Goal: Information Seeking & Learning: Learn about a topic

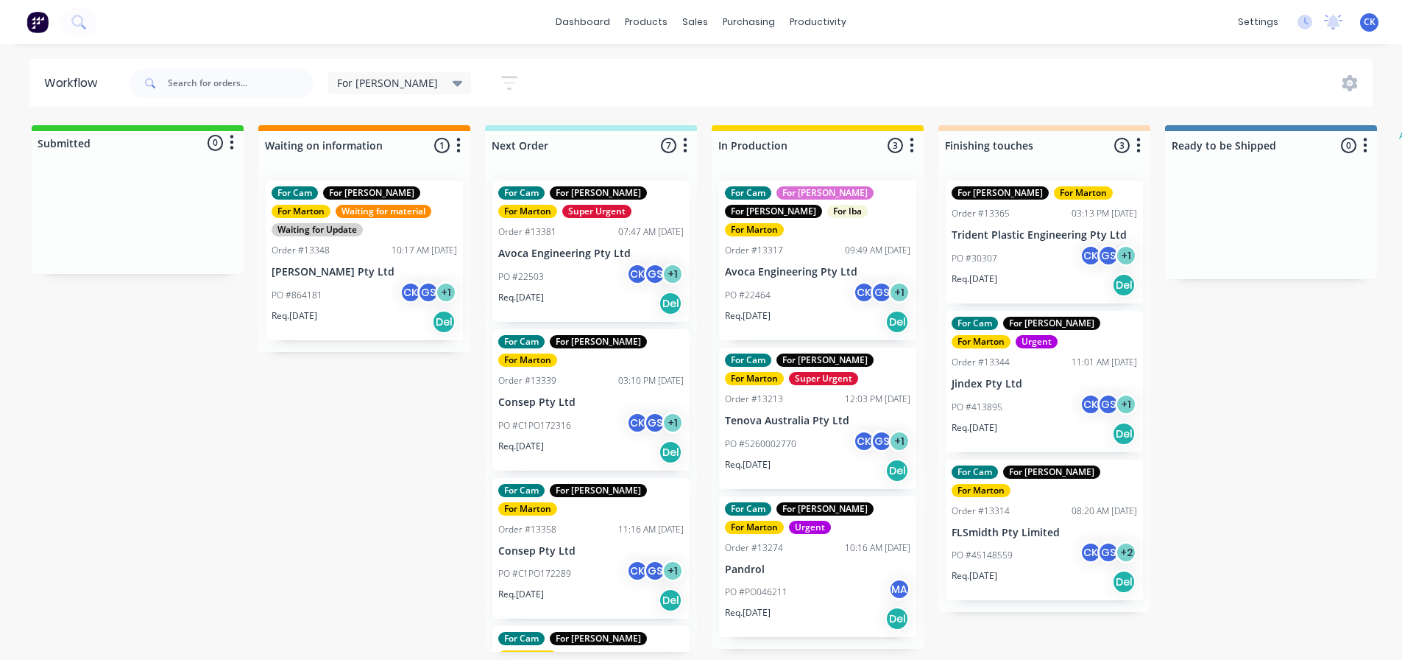
click at [760, 458] on p "Req. [DATE]" at bounding box center [748, 464] width 46 height 13
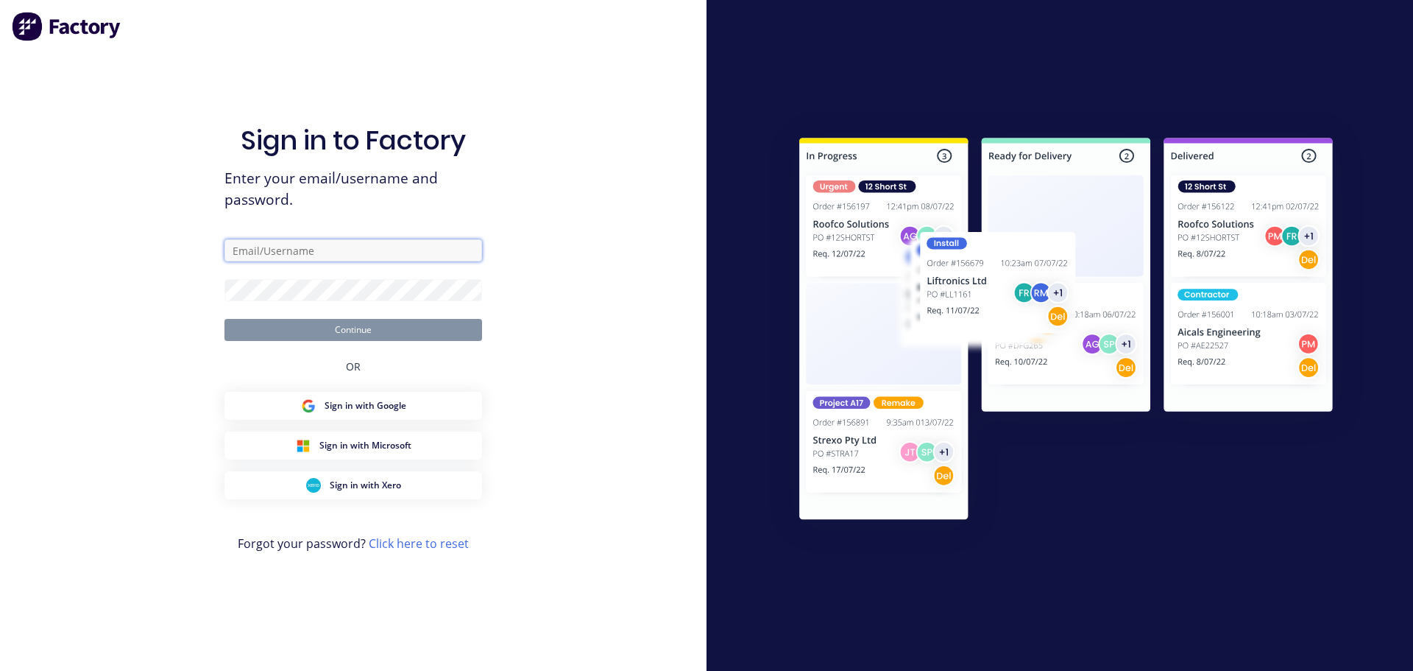
type input "[EMAIL_ADDRESS][DOMAIN_NAME]"
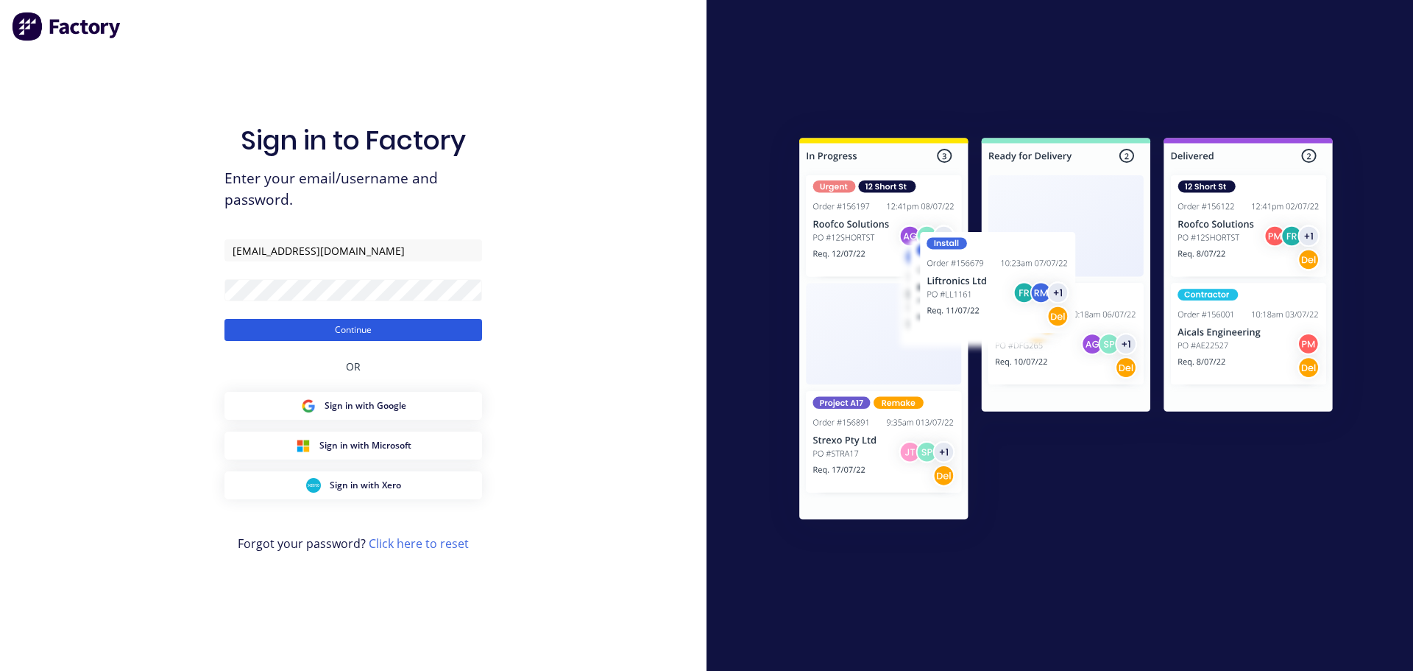
click at [354, 322] on button "Continue" at bounding box center [354, 330] width 258 height 22
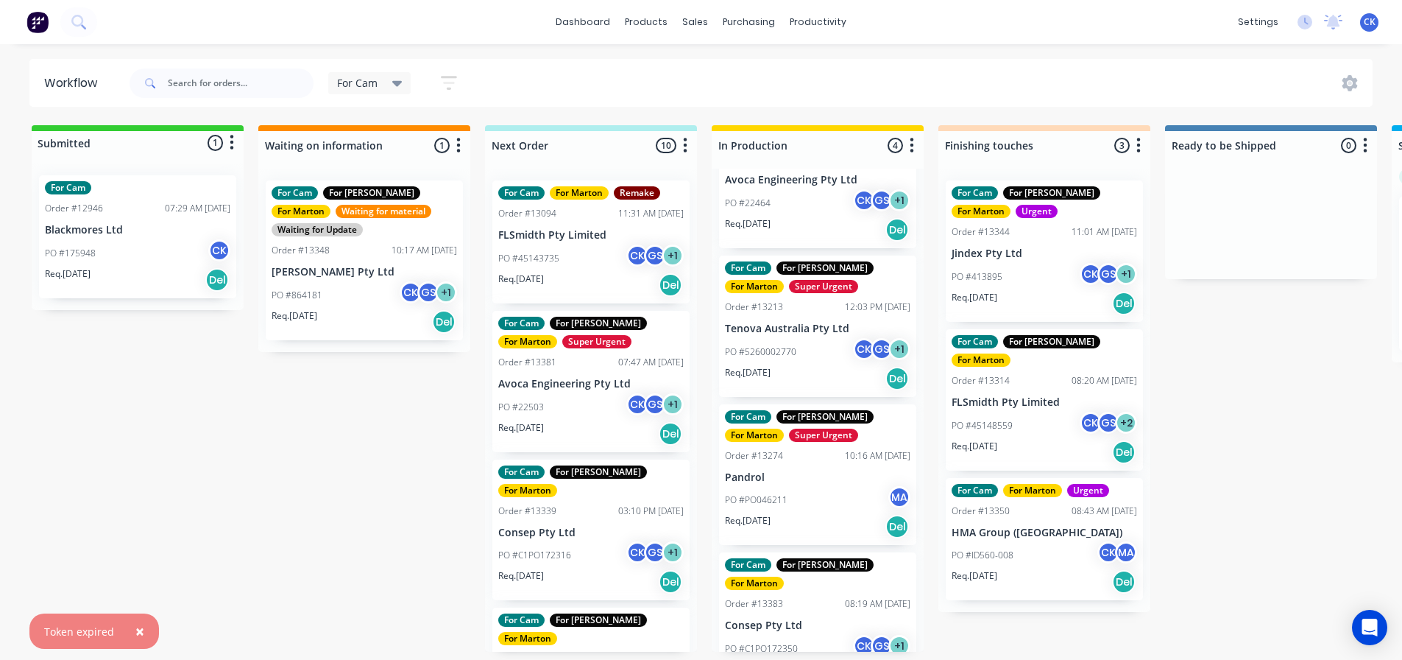
scroll to position [98, 0]
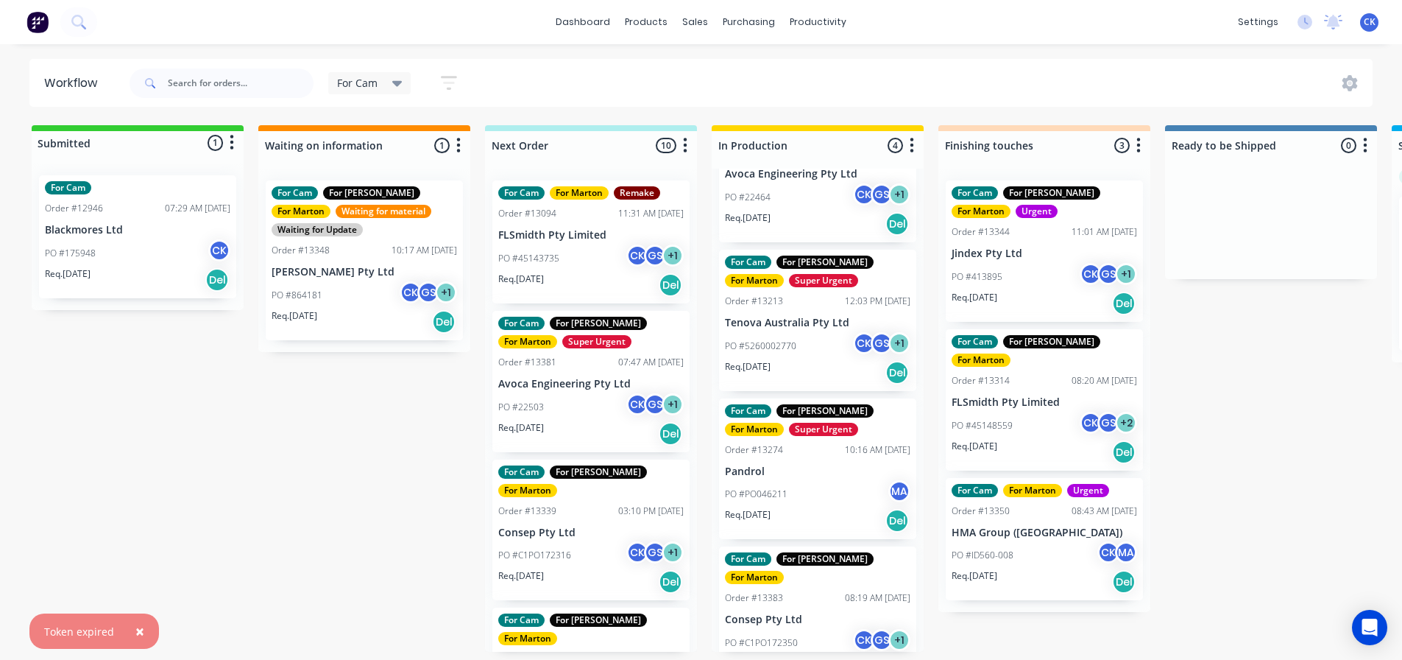
click at [804, 360] on div "Req. [DATE] Del" at bounding box center [818, 372] width 186 height 25
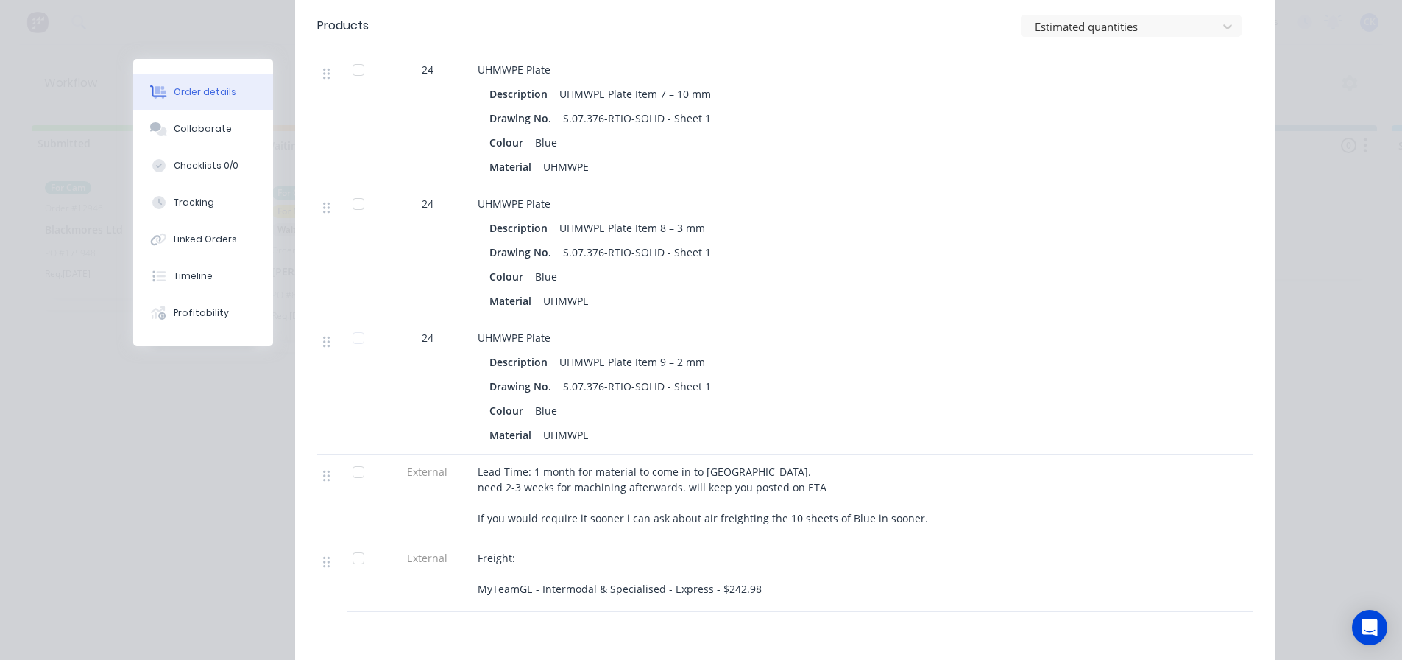
scroll to position [1472, 0]
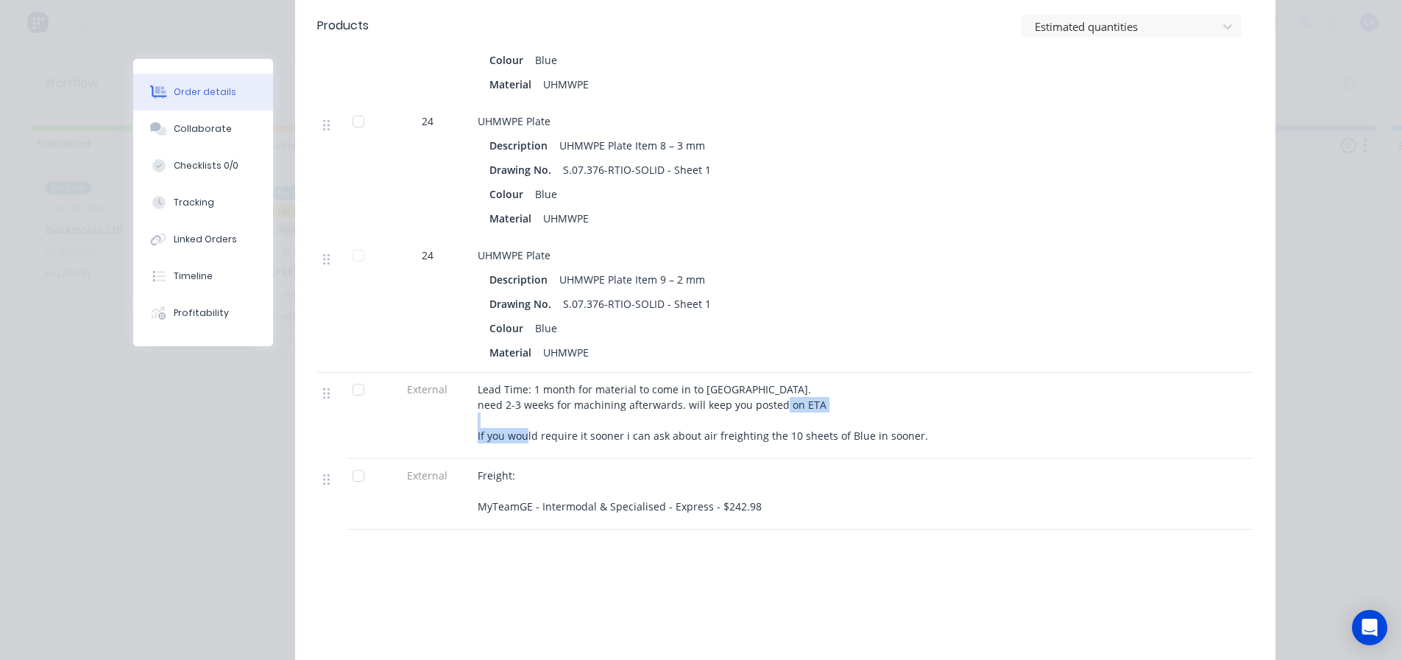
drag, startPoint x: 562, startPoint y: 392, endPoint x: 634, endPoint y: 386, distance: 72.3
click at [634, 386] on div "Lead Time: 1 month for material to come in to [GEOGRAPHIC_DATA]. need 2-3 weeks…" at bounding box center [766, 412] width 577 height 62
click at [654, 386] on div "Lead Time: 1 month for material to come in to [GEOGRAPHIC_DATA]. need 2-3 weeks…" at bounding box center [766, 412] width 577 height 62
drag, startPoint x: 597, startPoint y: 390, endPoint x: 711, endPoint y: 388, distance: 114.1
click at [711, 388] on span "Lead Time: 1 month for material to come in to [GEOGRAPHIC_DATA]. need 2-3 weeks…" at bounding box center [703, 412] width 451 height 60
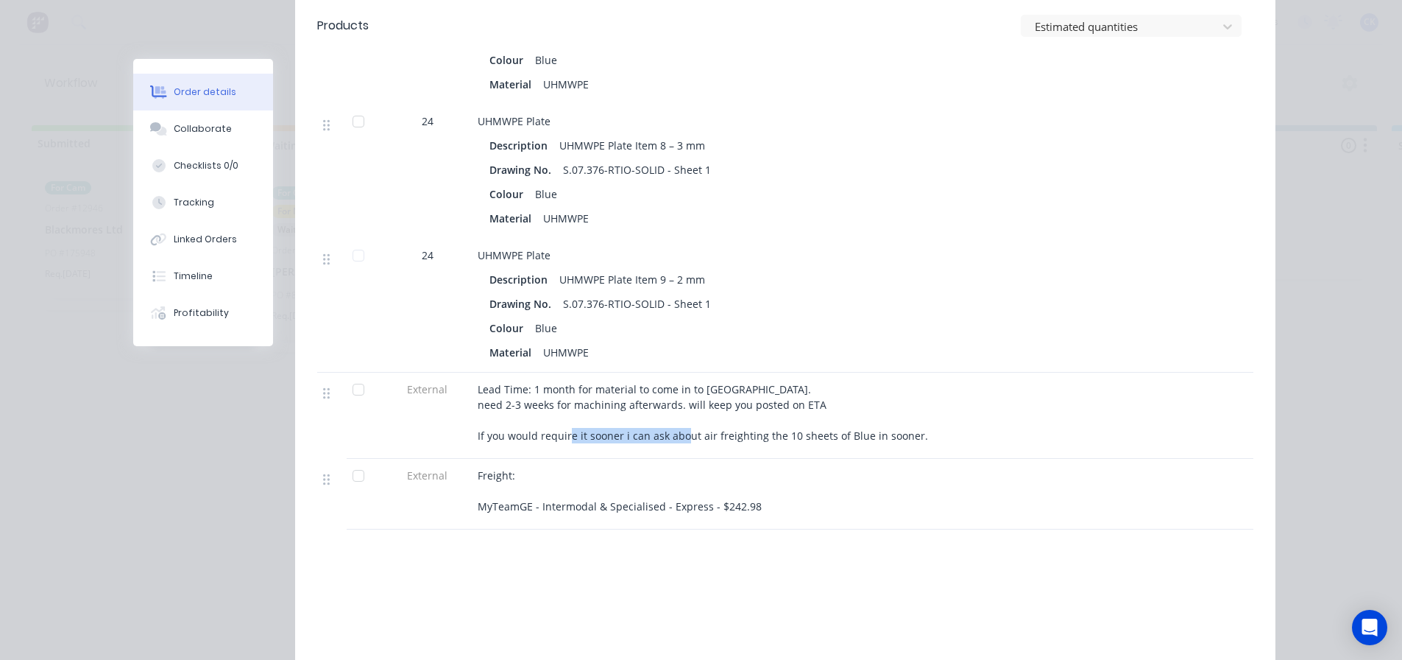
drag, startPoint x: 711, startPoint y: 388, endPoint x: 668, endPoint y: 394, distance: 43.8
click at [710, 388] on span "Lead Time: 1 month for material to come in to [GEOGRAPHIC_DATA]. need 2-3 weeks…" at bounding box center [703, 412] width 451 height 60
click at [648, 394] on span "Lead Time: 1 month for material to come in to [GEOGRAPHIC_DATA]. need 2-3 weeks…" at bounding box center [703, 412] width 451 height 60
drag, startPoint x: 573, startPoint y: 346, endPoint x: 579, endPoint y: 364, distance: 18.6
click at [579, 382] on span "Lead Time: 1 month for material to come in to [GEOGRAPHIC_DATA]. need 2-3 weeks…" at bounding box center [703, 412] width 451 height 60
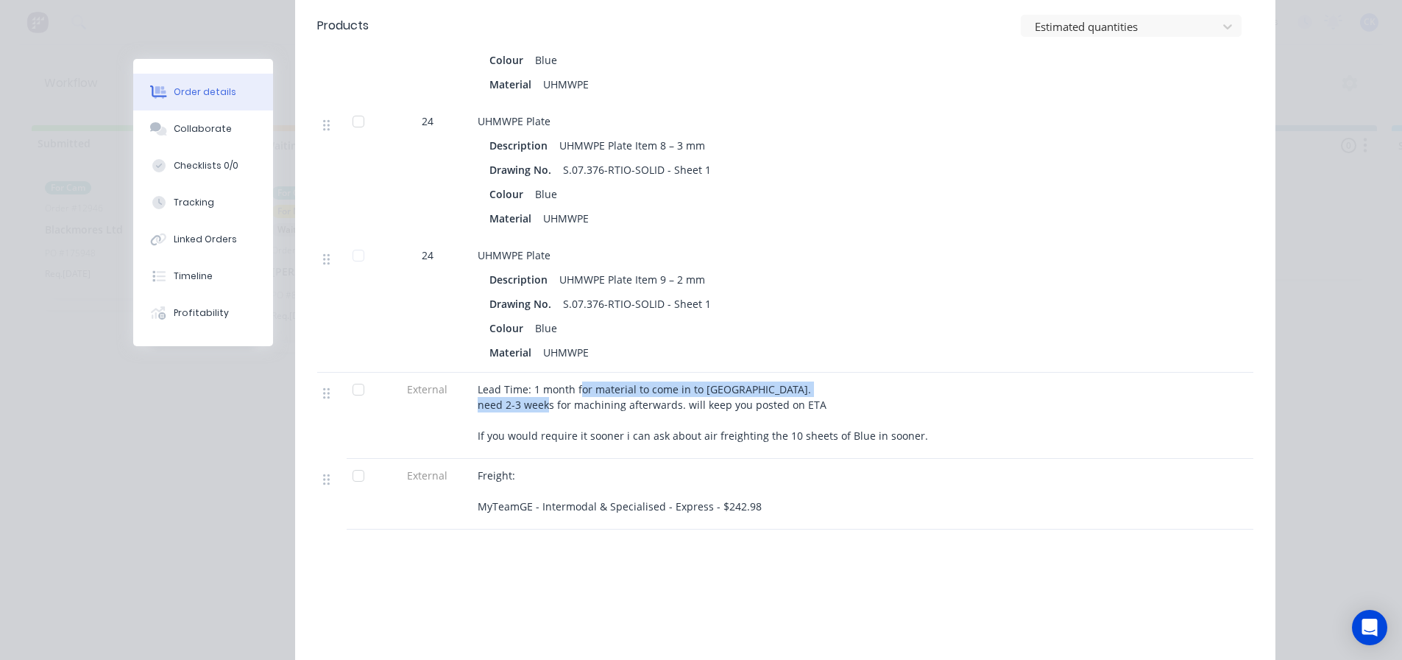
click at [579, 382] on span "Lead Time: 1 month for material to come in to [GEOGRAPHIC_DATA]. need 2-3 weeks…" at bounding box center [703, 412] width 451 height 60
drag, startPoint x: 551, startPoint y: 353, endPoint x: 594, endPoint y: 358, distance: 43.7
click at [594, 382] on span "Lead Time: 1 month for material to come in to [GEOGRAPHIC_DATA]. need 2-3 weeks…" at bounding box center [703, 412] width 451 height 60
drag, startPoint x: 557, startPoint y: 348, endPoint x: 593, endPoint y: 355, distance: 36.7
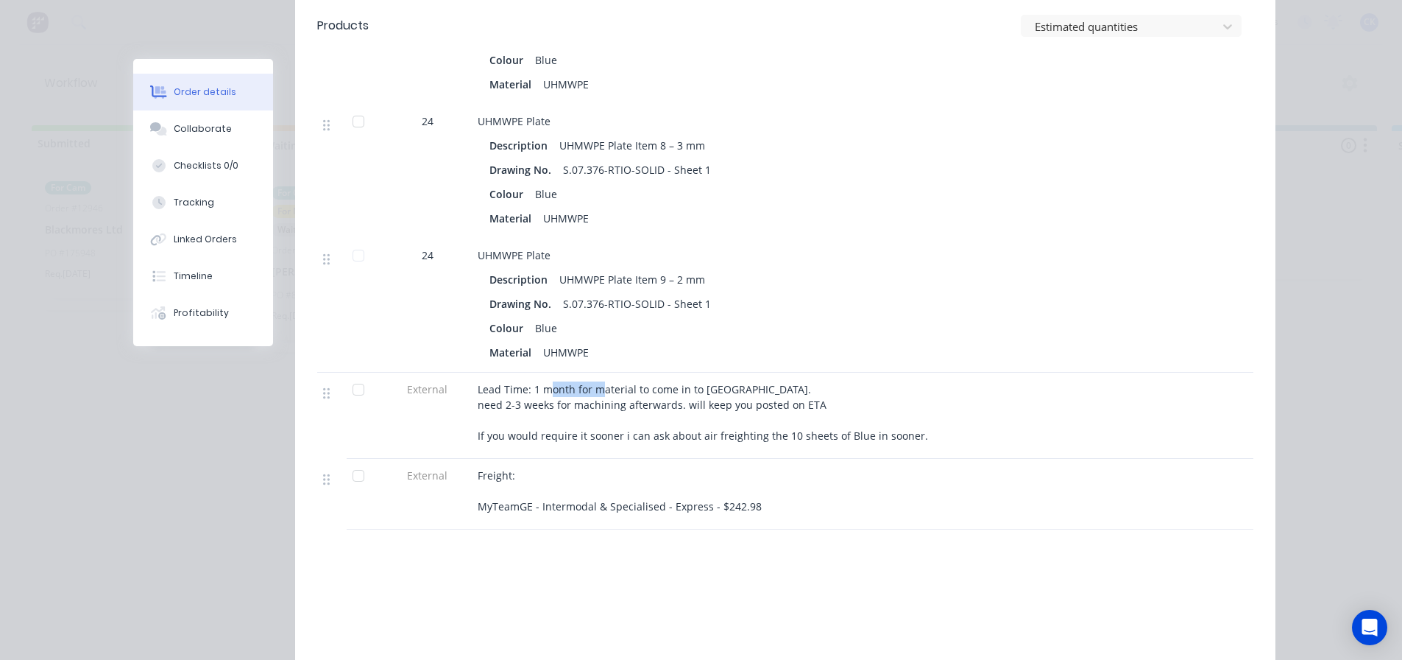
click at [593, 382] on span "Lead Time: 1 month for material to come in to [GEOGRAPHIC_DATA]. need 2-3 weeks…" at bounding box center [703, 412] width 451 height 60
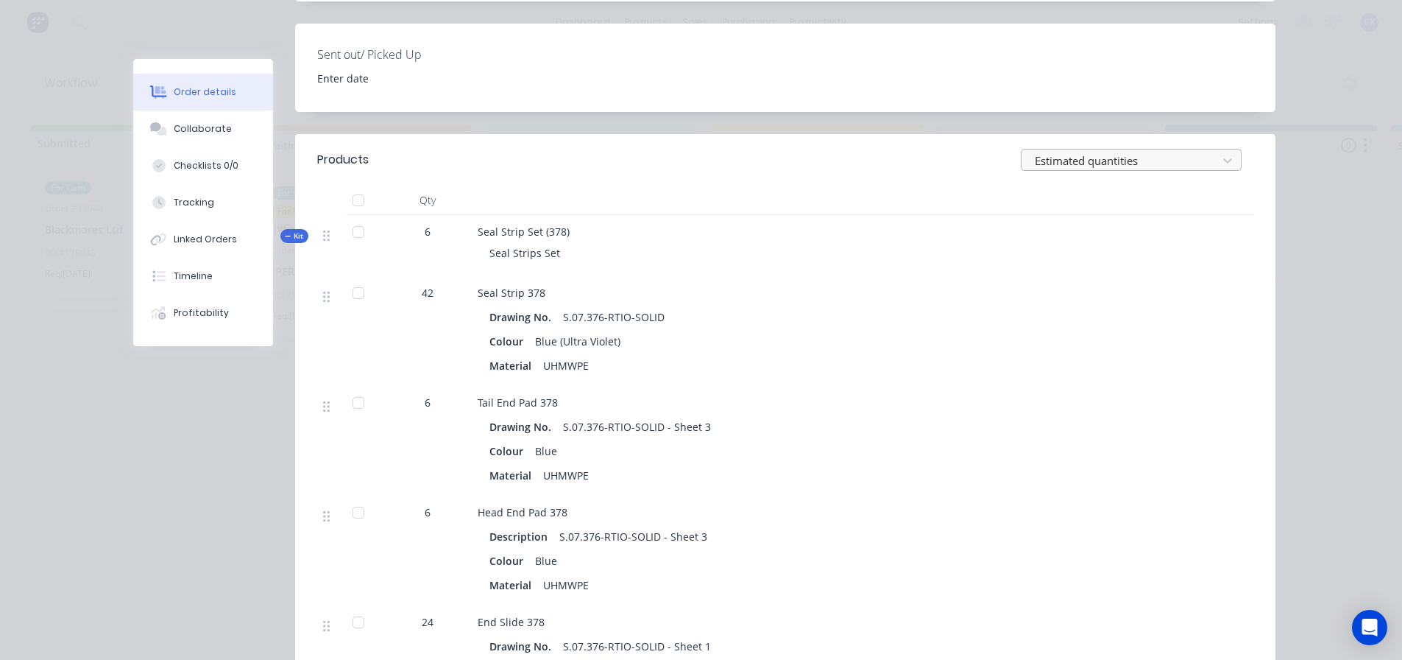
scroll to position [147, 0]
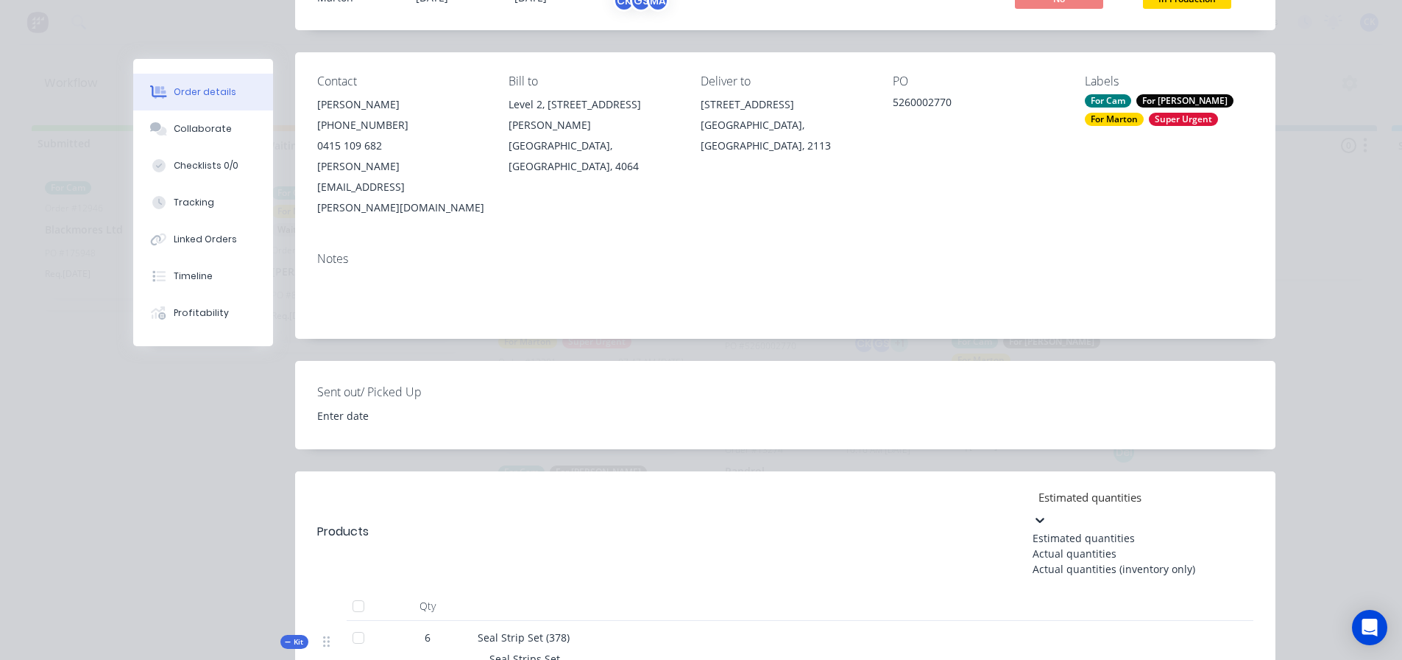
click at [1123, 488] on div at bounding box center [1143, 497] width 212 height 18
click at [1112, 545] on div "Actual quantities" at bounding box center [1143, 552] width 221 height 15
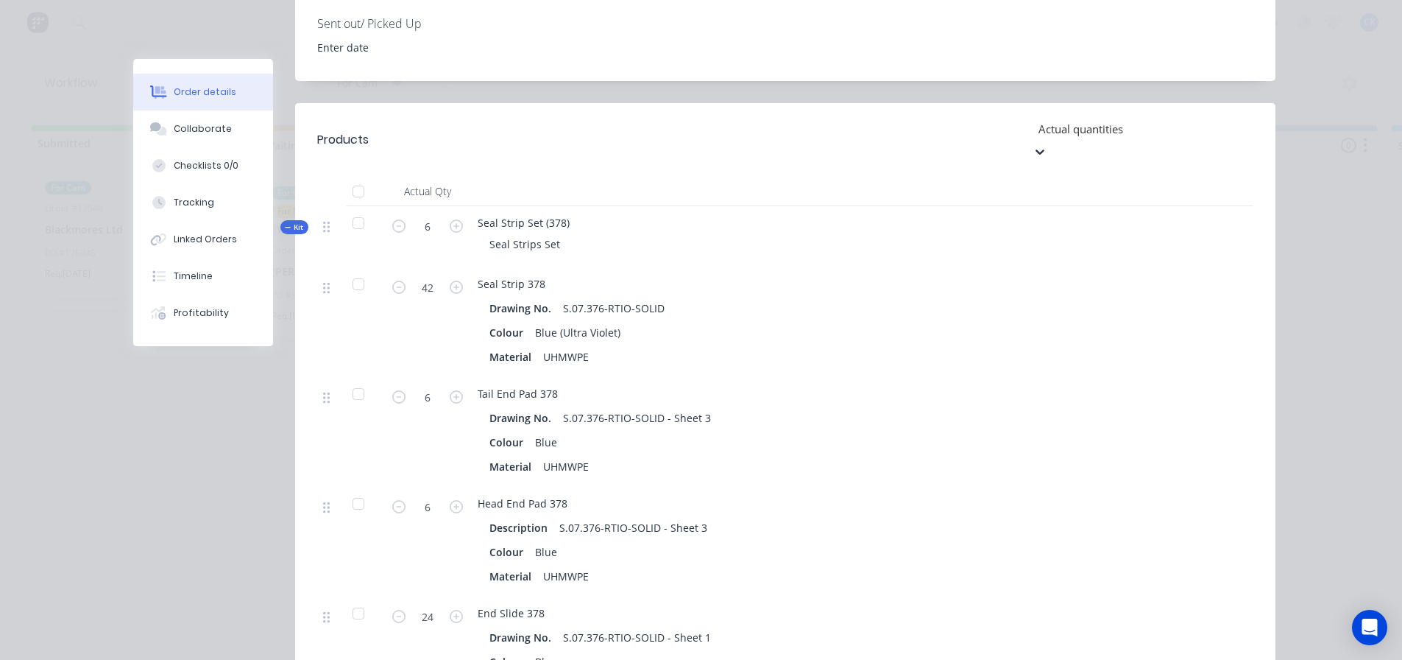
scroll to position [294, 0]
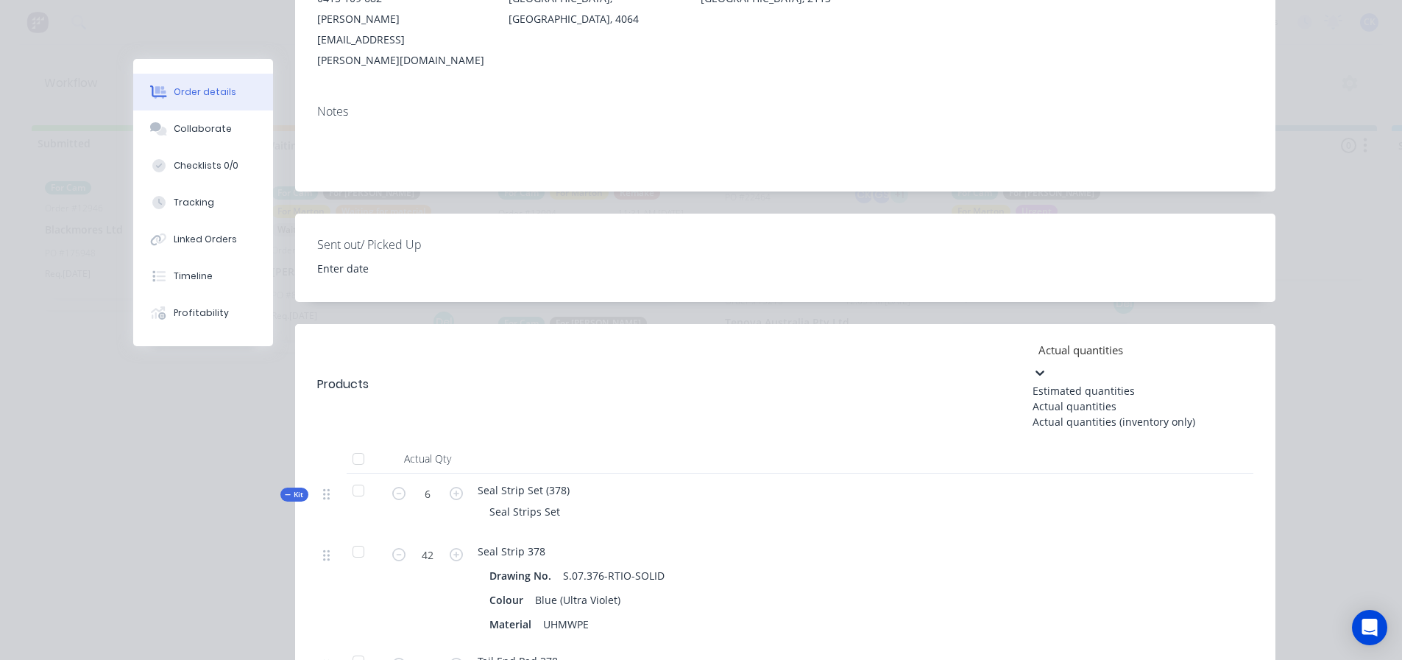
click at [1061, 341] on div at bounding box center [1143, 350] width 212 height 18
click at [1068, 383] on div "Estimated quantities" at bounding box center [1143, 390] width 221 height 15
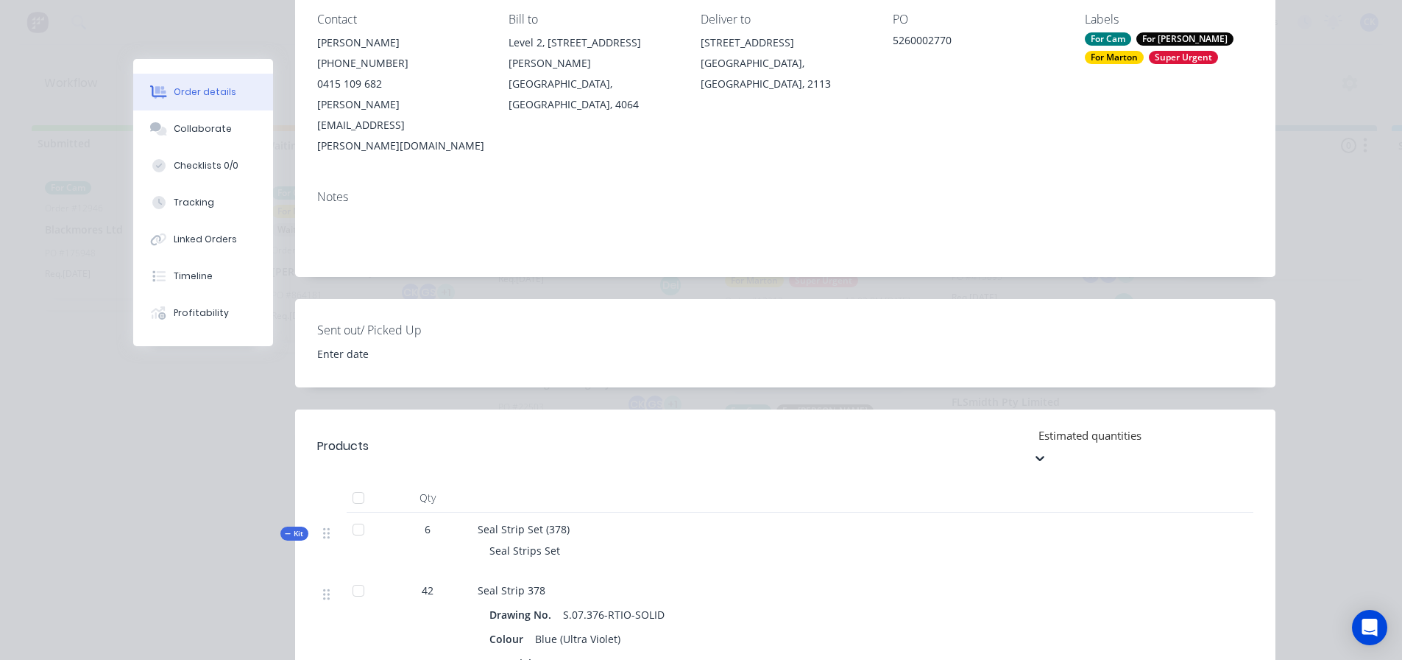
scroll to position [0, 0]
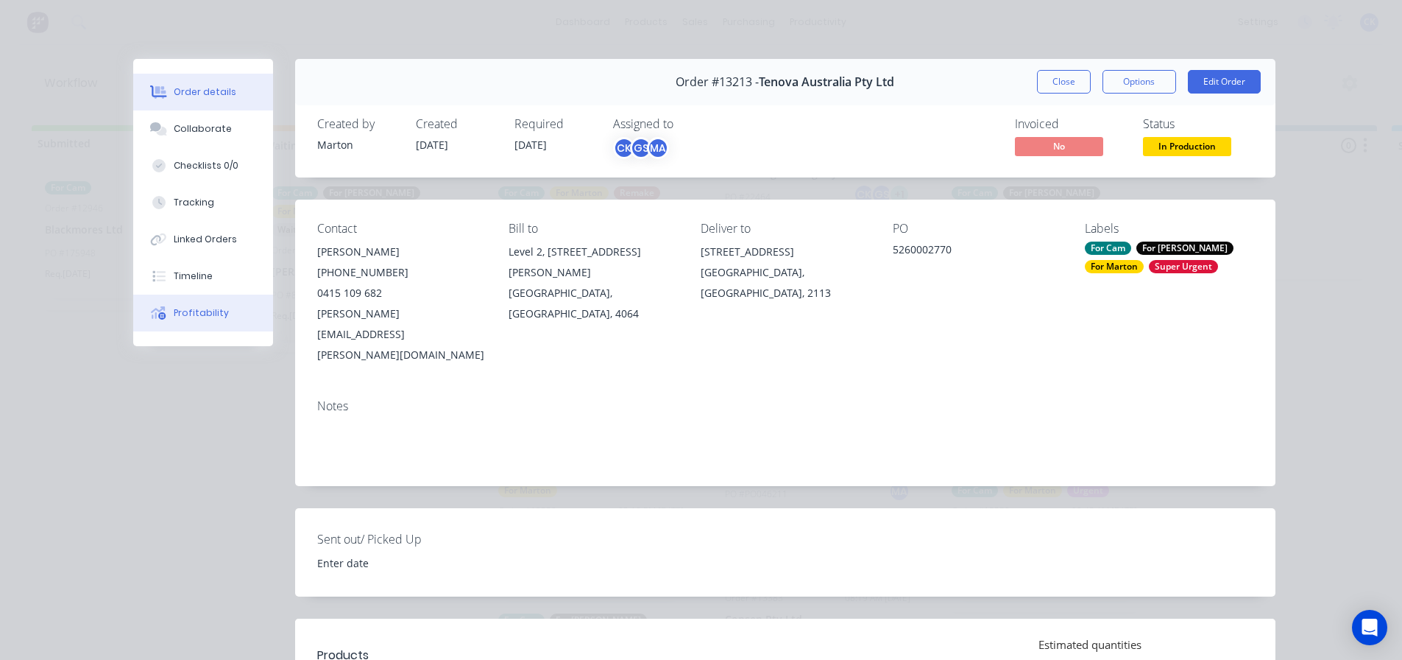
click at [219, 329] on button "Profitability" at bounding box center [203, 312] width 140 height 37
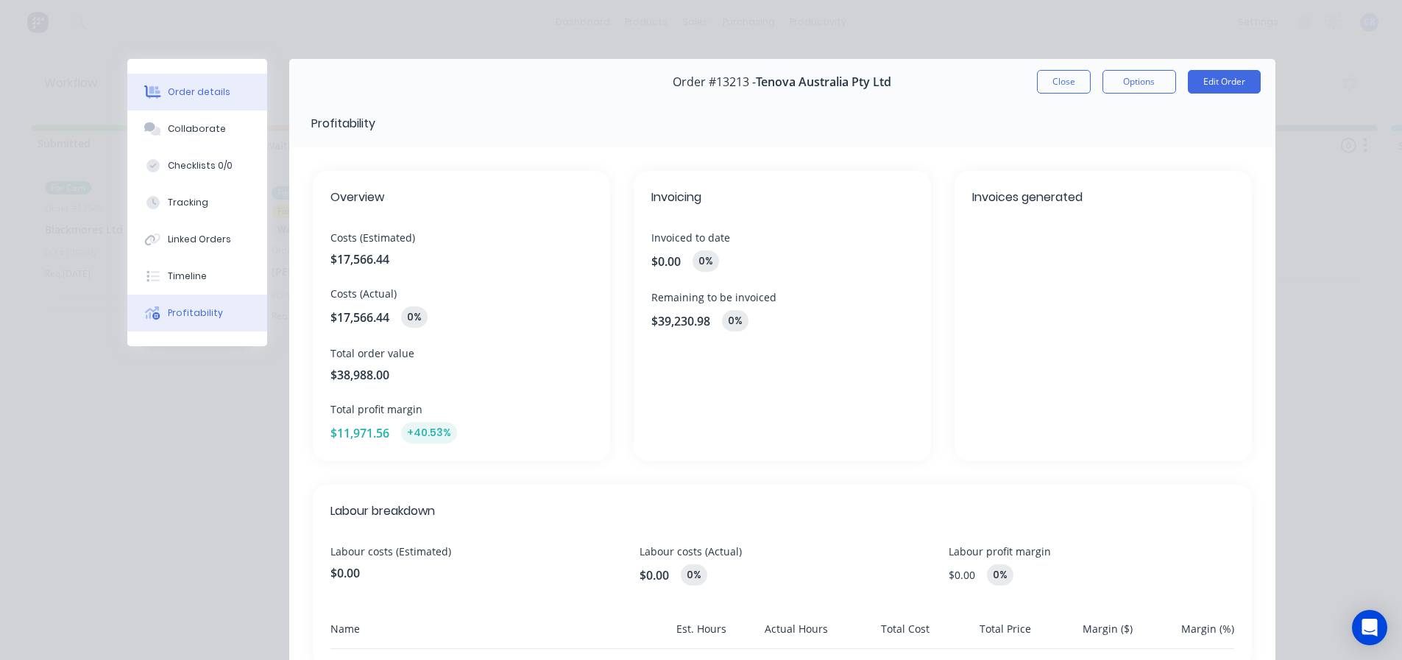
click at [230, 99] on button "Order details" at bounding box center [197, 92] width 140 height 37
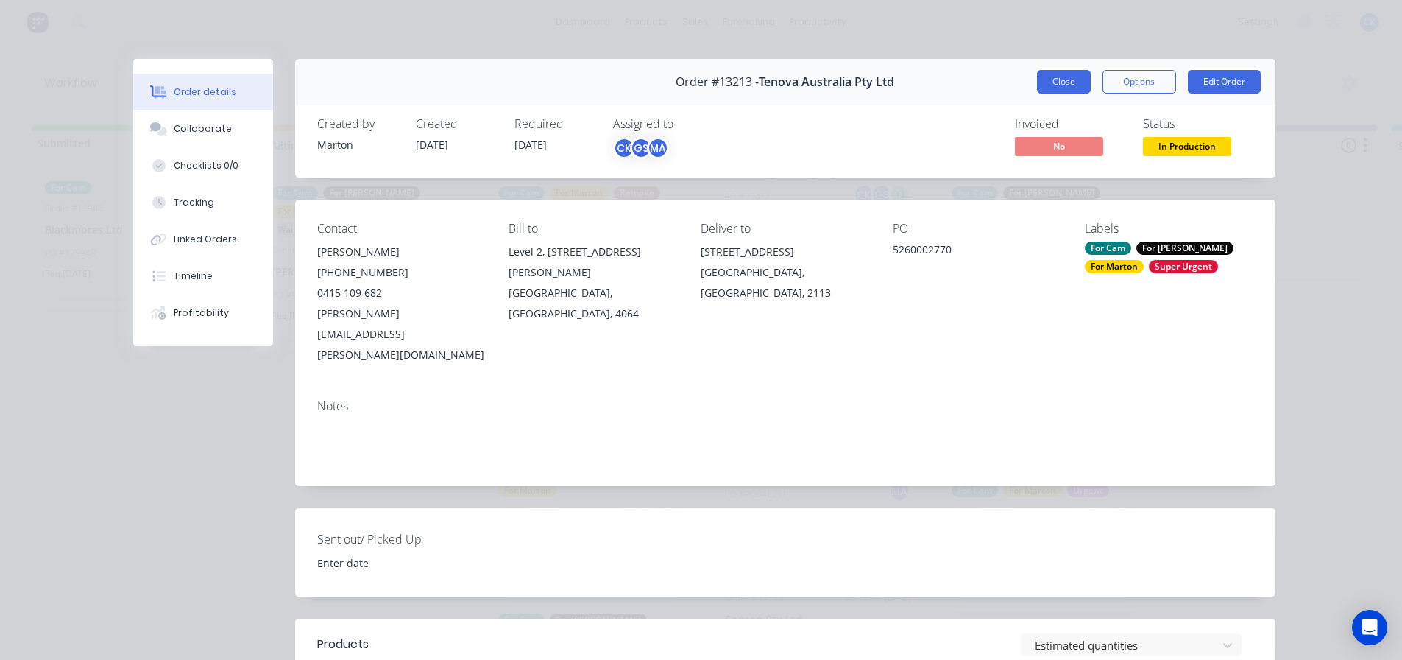
click at [1070, 89] on button "Close" at bounding box center [1064, 82] width 54 height 24
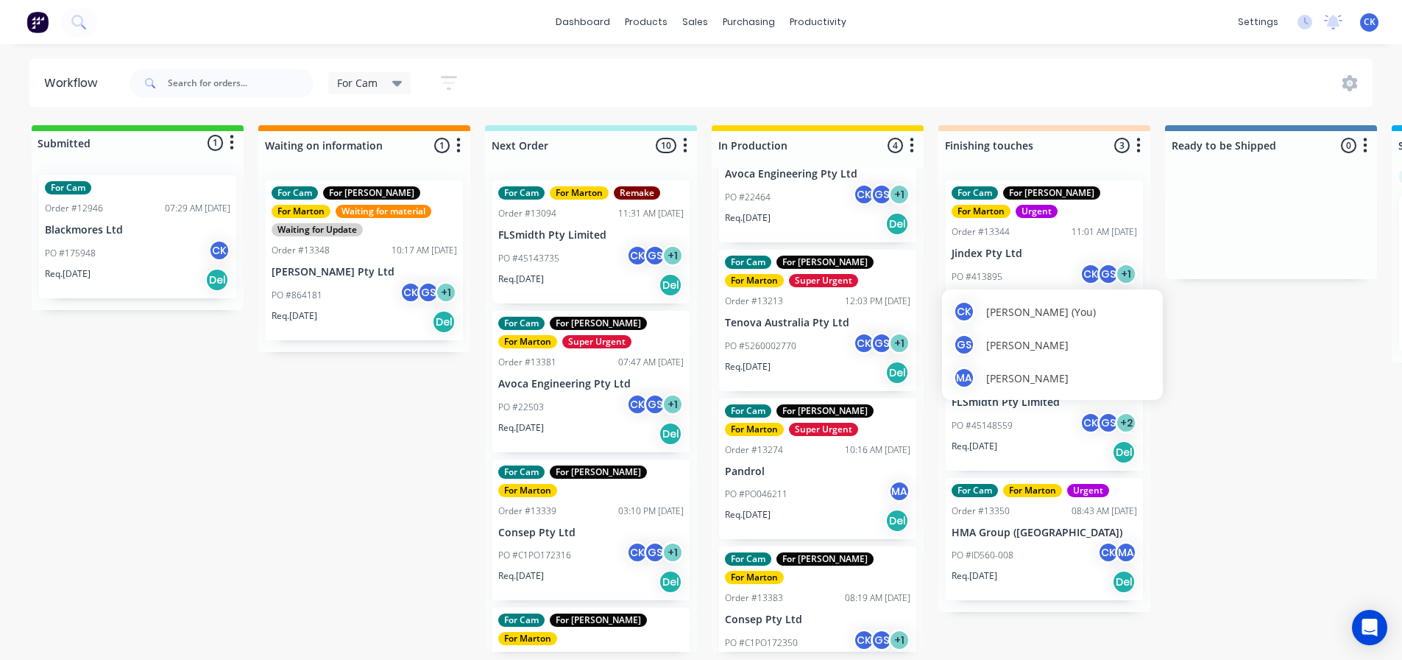
click at [1085, 274] on div "CK" at bounding box center [1091, 274] width 22 height 22
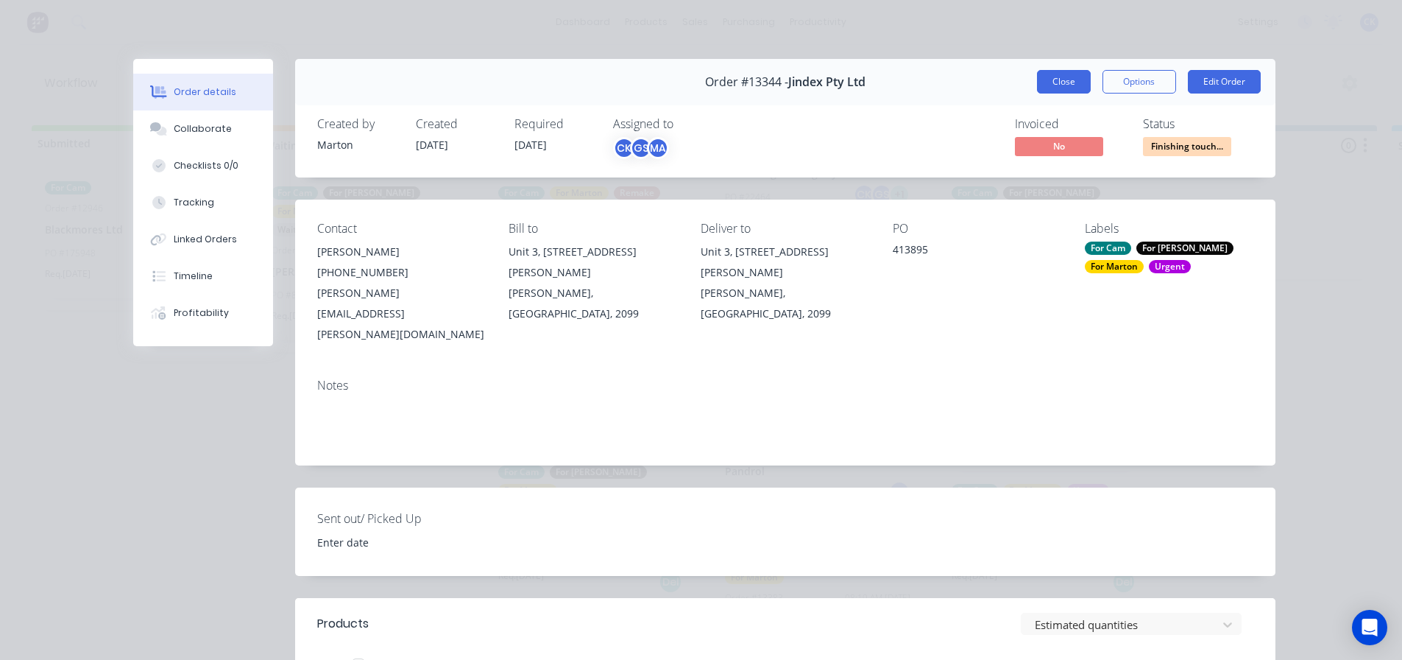
click at [1037, 88] on button "Close" at bounding box center [1064, 82] width 54 height 24
